Goal: Navigation & Orientation: Find specific page/section

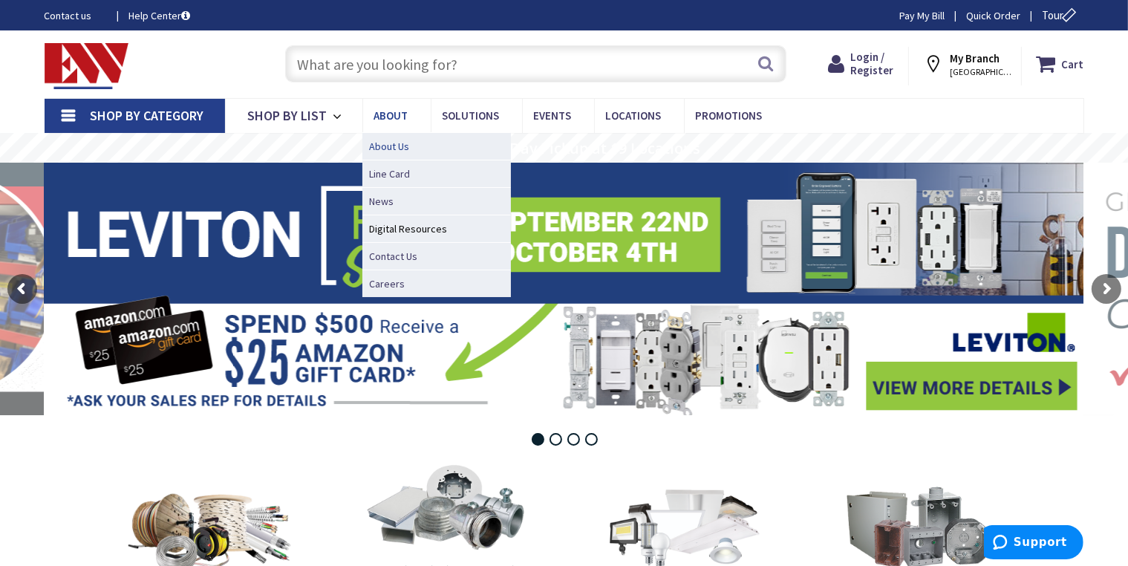
click at [381, 144] on span "About Us" at bounding box center [390, 146] width 40 height 15
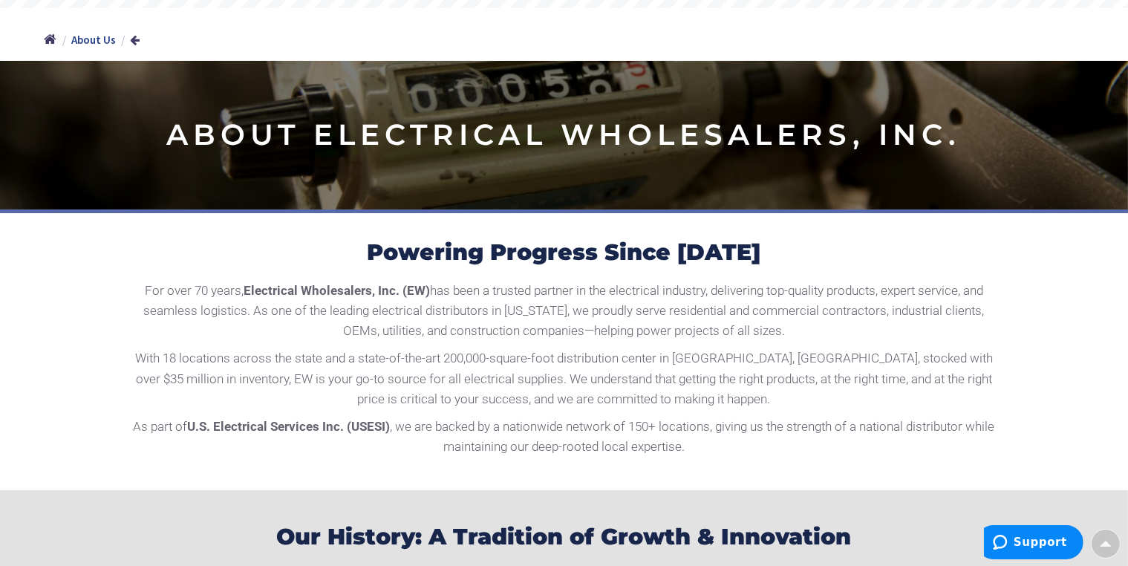
scroll to position [157, 0]
